Goal: Task Accomplishment & Management: Use online tool/utility

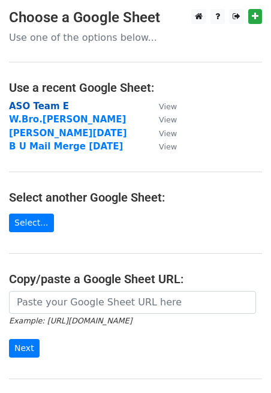
click at [55, 102] on strong "ASO Team E" at bounding box center [39, 106] width 60 height 11
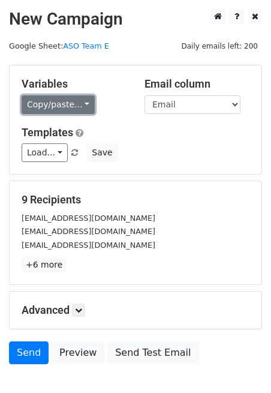
click at [70, 106] on link "Copy/paste..." at bounding box center [58, 104] width 73 height 19
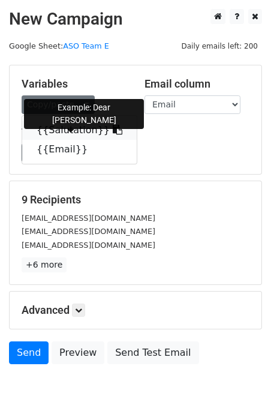
click at [58, 131] on link "{{Salutation}}" at bounding box center [79, 130] width 115 height 19
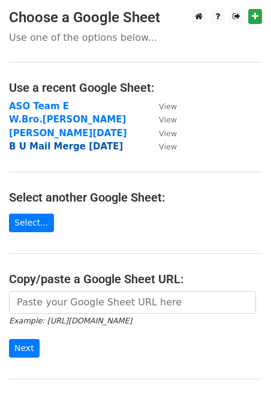
click at [94, 148] on strong "B U Mail Merge [DATE]" at bounding box center [66, 146] width 114 height 11
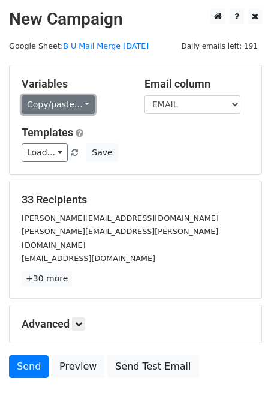
click at [83, 104] on link "Copy/paste..." at bounding box center [58, 104] width 73 height 19
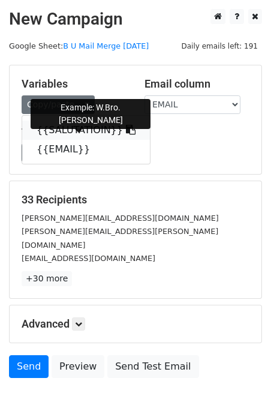
click at [51, 130] on link "{{SALUTATIOIN}}" at bounding box center [86, 130] width 128 height 19
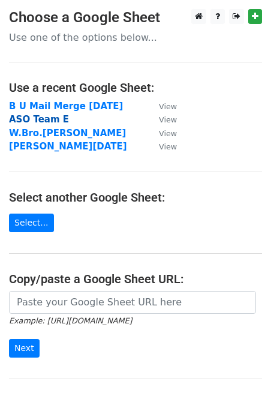
click at [50, 119] on strong "ASO Team E" at bounding box center [39, 119] width 60 height 11
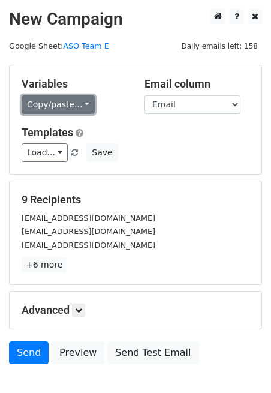
click at [80, 104] on link "Copy/paste..." at bounding box center [58, 104] width 73 height 19
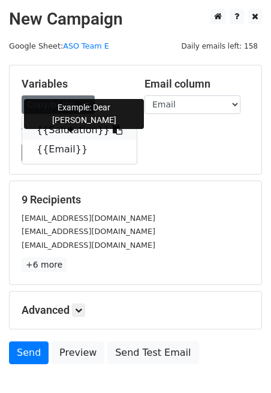
click at [61, 130] on link "{{Salutation}}" at bounding box center [79, 130] width 115 height 19
